Goal: Navigation & Orientation: Find specific page/section

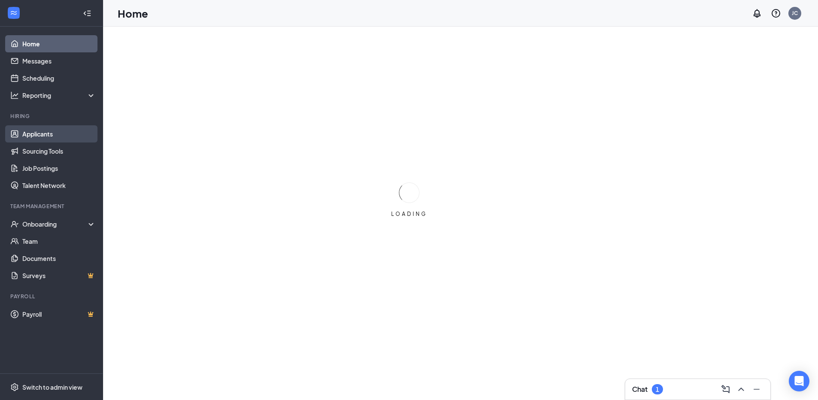
click at [68, 132] on link "Applicants" at bounding box center [58, 133] width 73 height 17
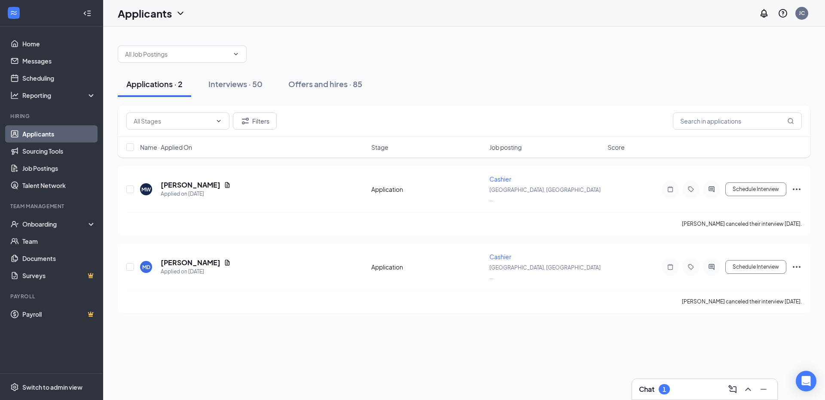
click at [684, 386] on div "Chat 1" at bounding box center [704, 390] width 131 height 14
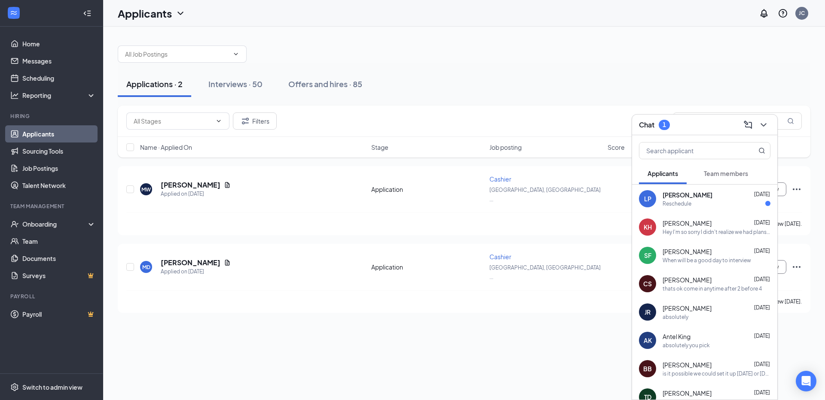
click at [680, 127] on div "Chat 1" at bounding box center [704, 124] width 131 height 13
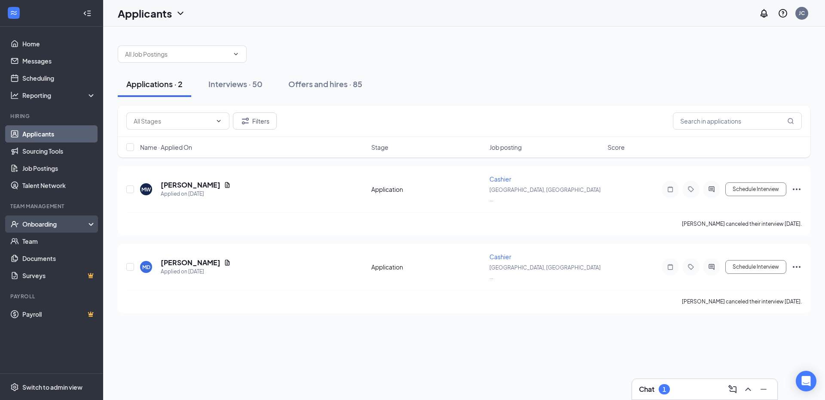
click at [61, 228] on div "Onboarding" at bounding box center [55, 224] width 66 height 9
click at [61, 229] on div "Onboarding" at bounding box center [51, 224] width 103 height 17
click at [55, 244] on link "Team" at bounding box center [58, 241] width 73 height 17
